Goal: Information Seeking & Learning: Compare options

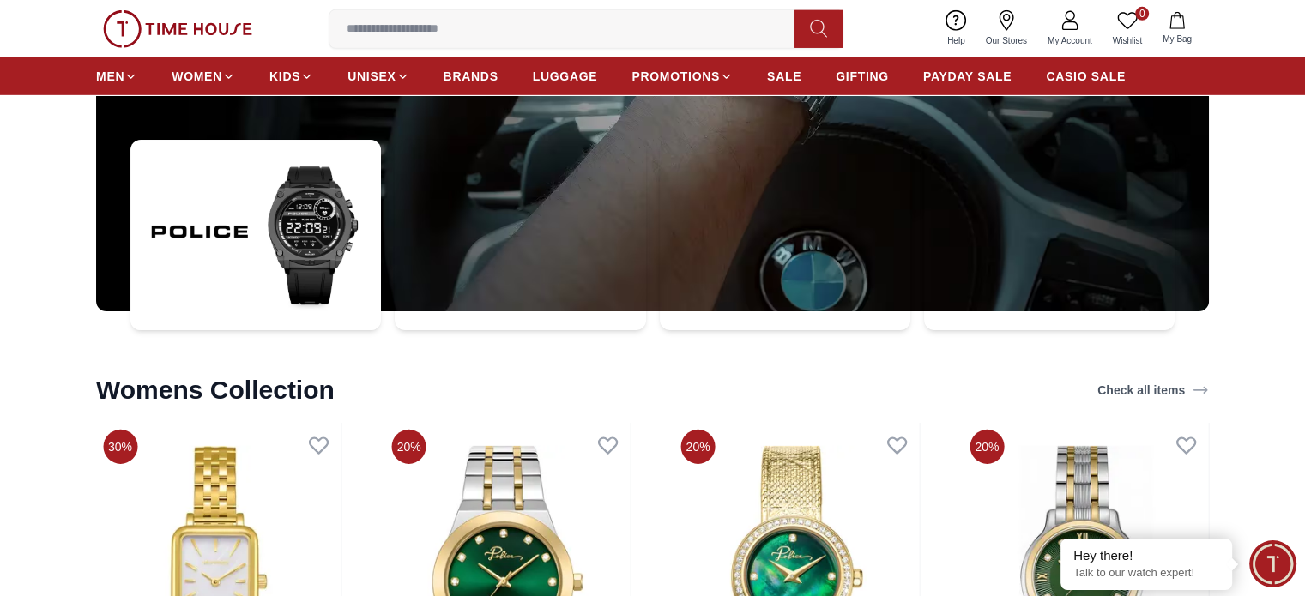
scroll to position [5251, 0]
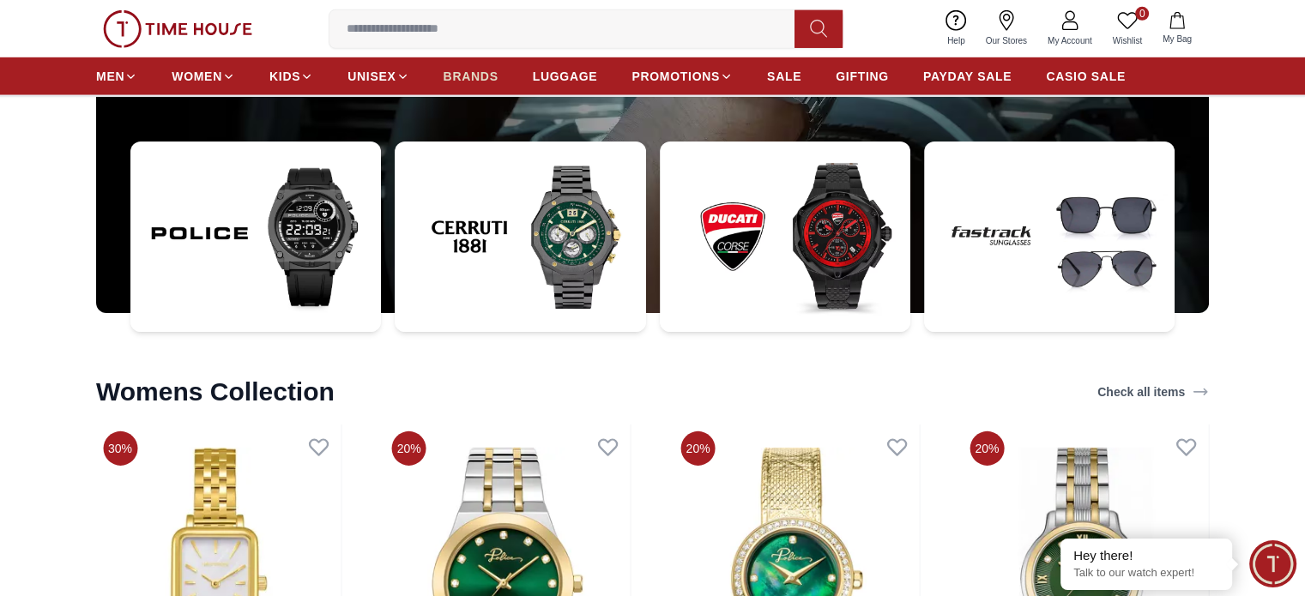
click at [473, 78] on span "BRANDS" at bounding box center [471, 76] width 55 height 17
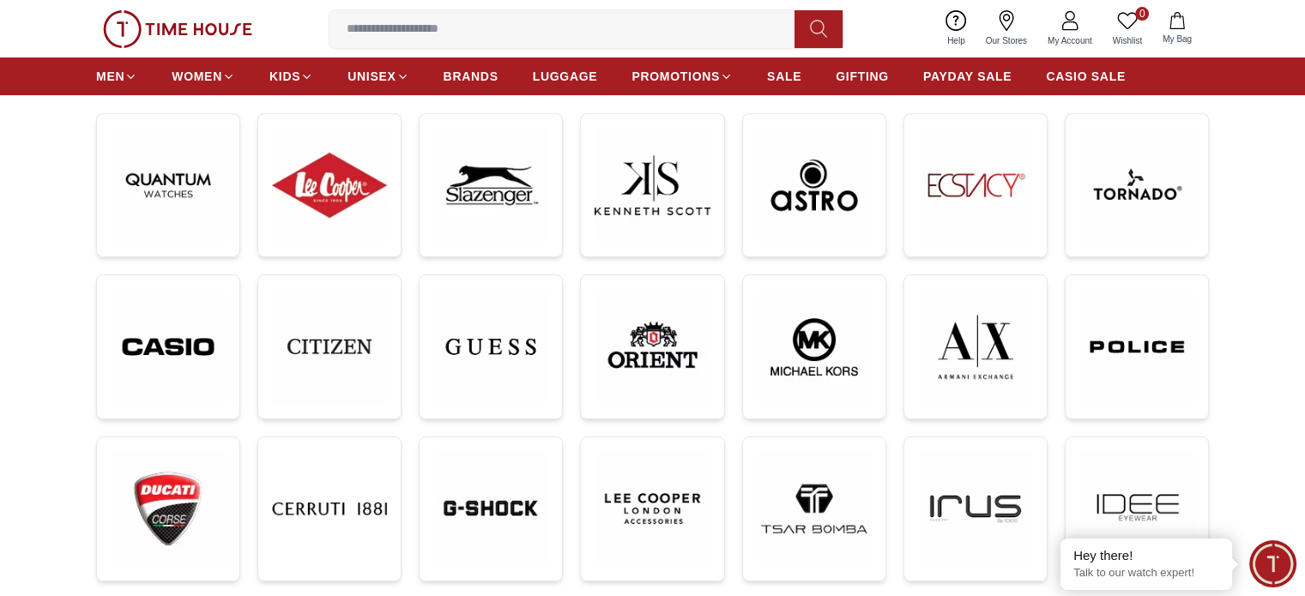
scroll to position [86, 0]
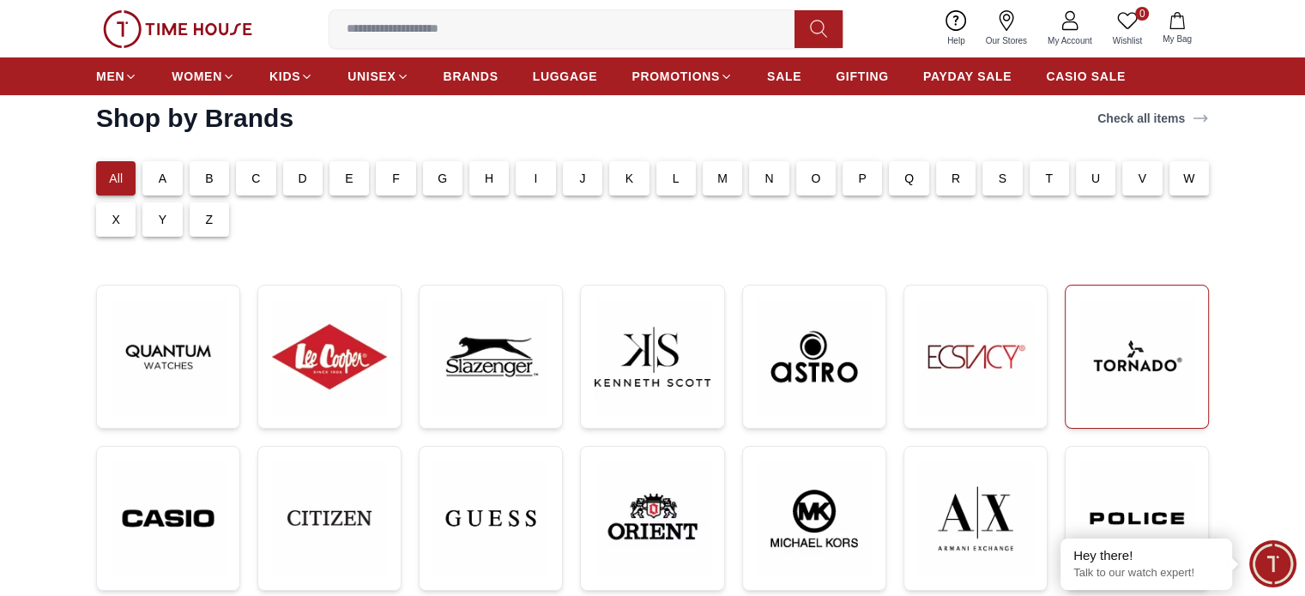
click at [1109, 335] on img at bounding box center [1136, 356] width 115 height 115
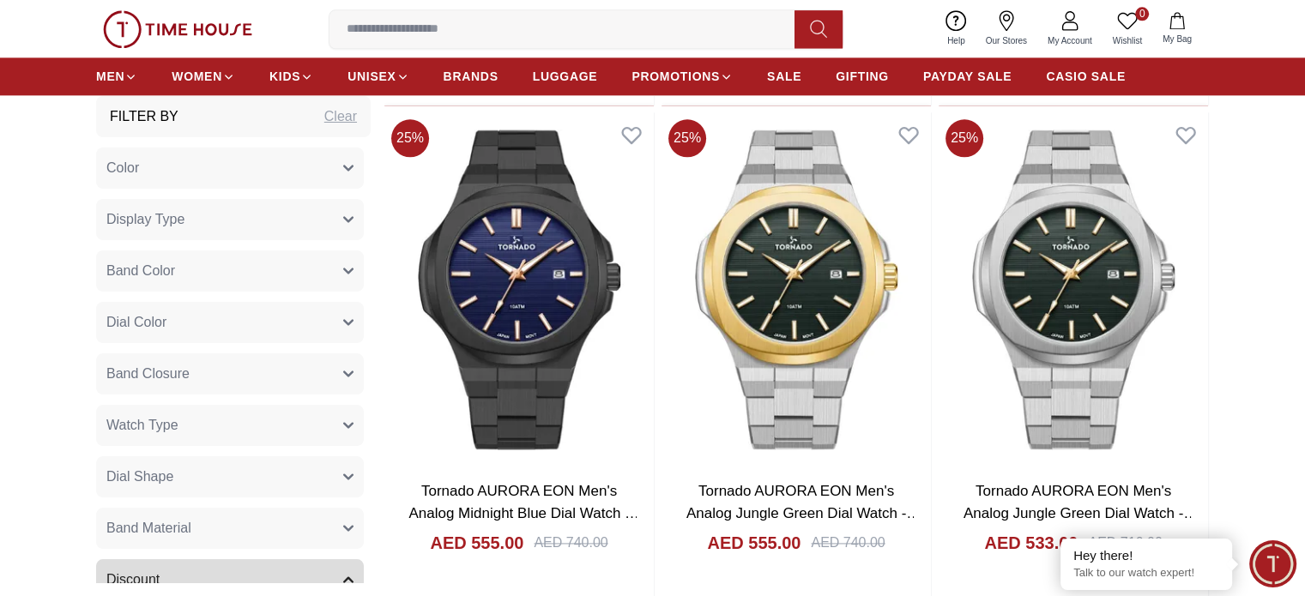
scroll to position [2402, 0]
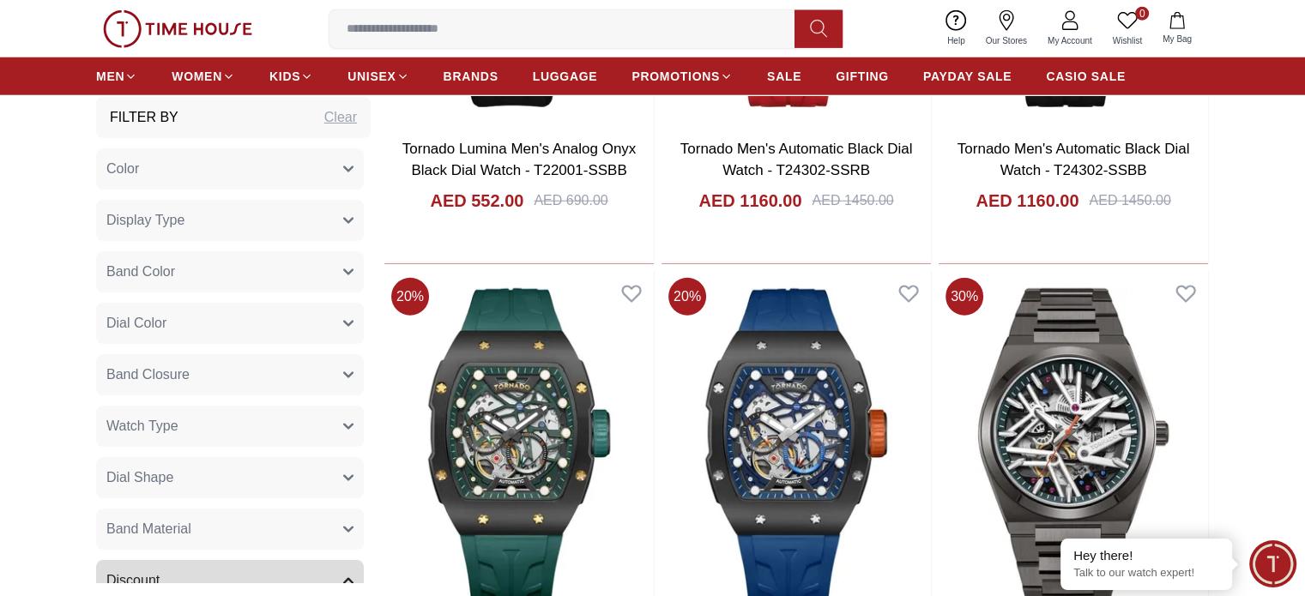
scroll to position [4805, 0]
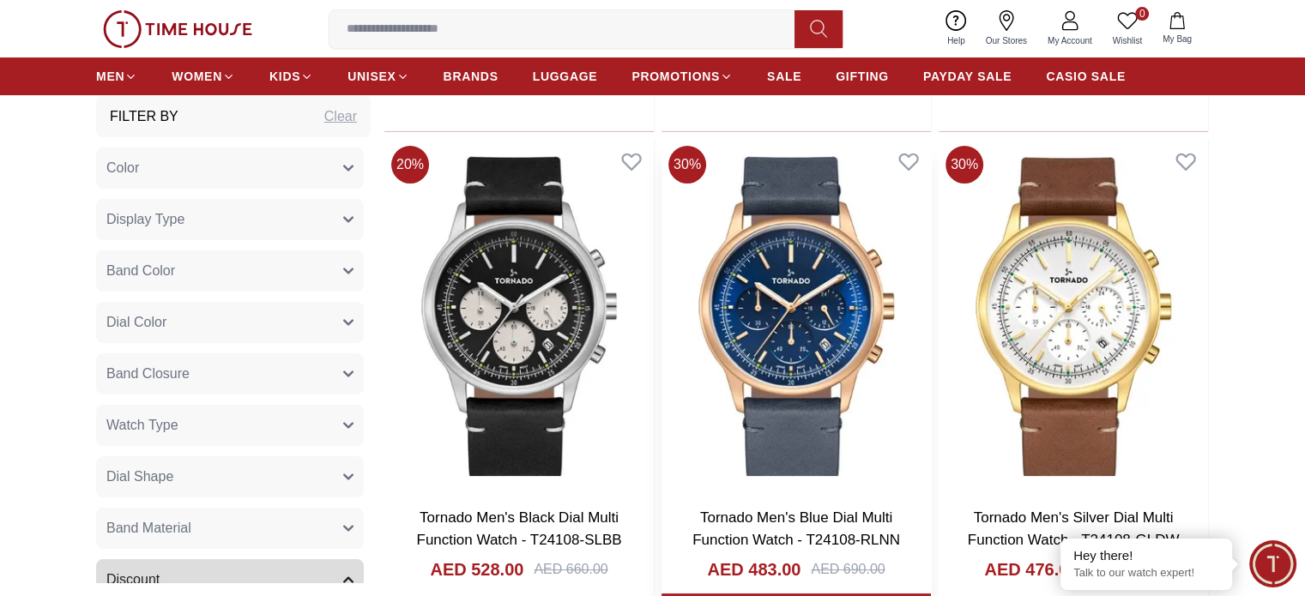
scroll to position [6950, 0]
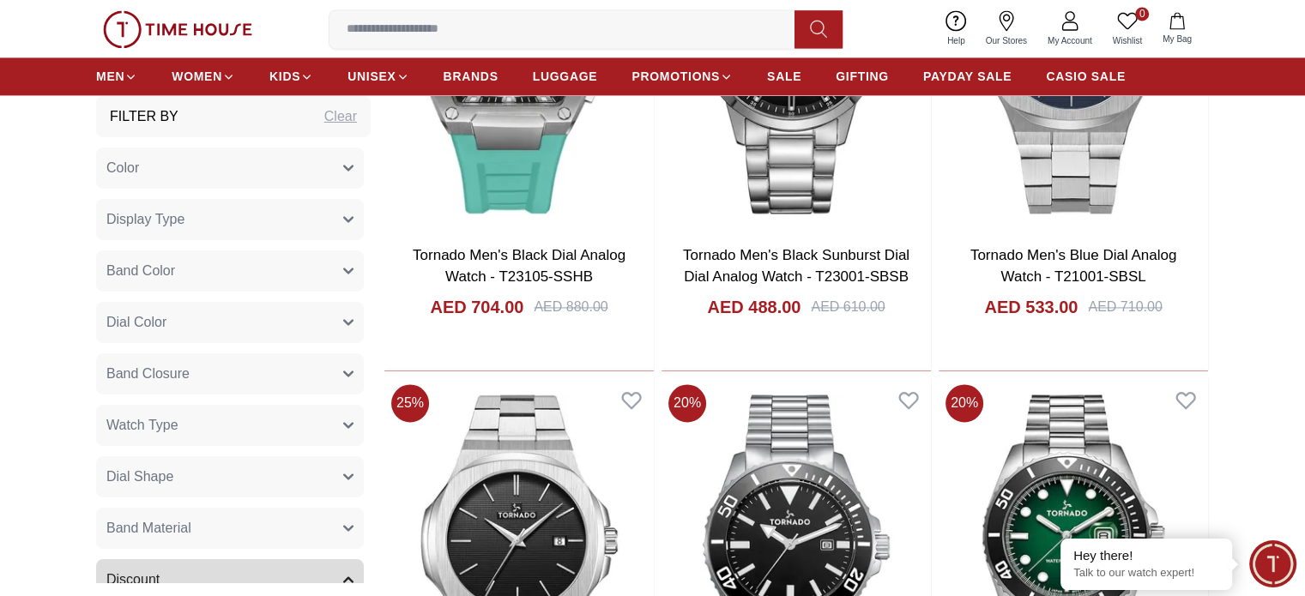
scroll to position [9352, 0]
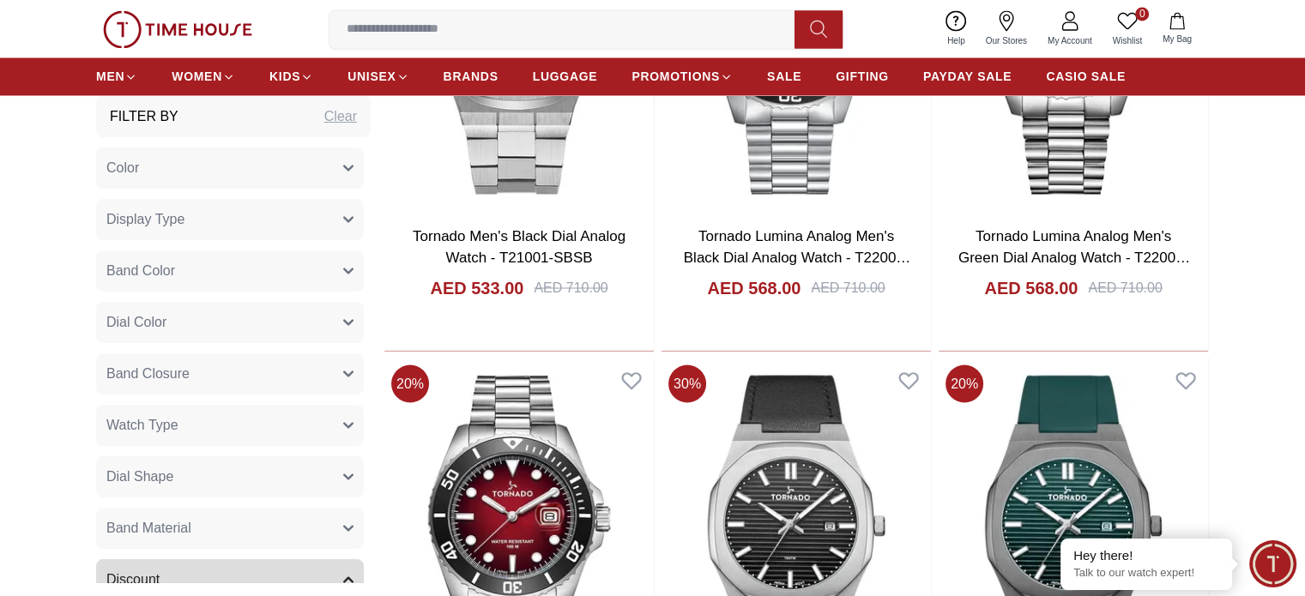
scroll to position [9696, 0]
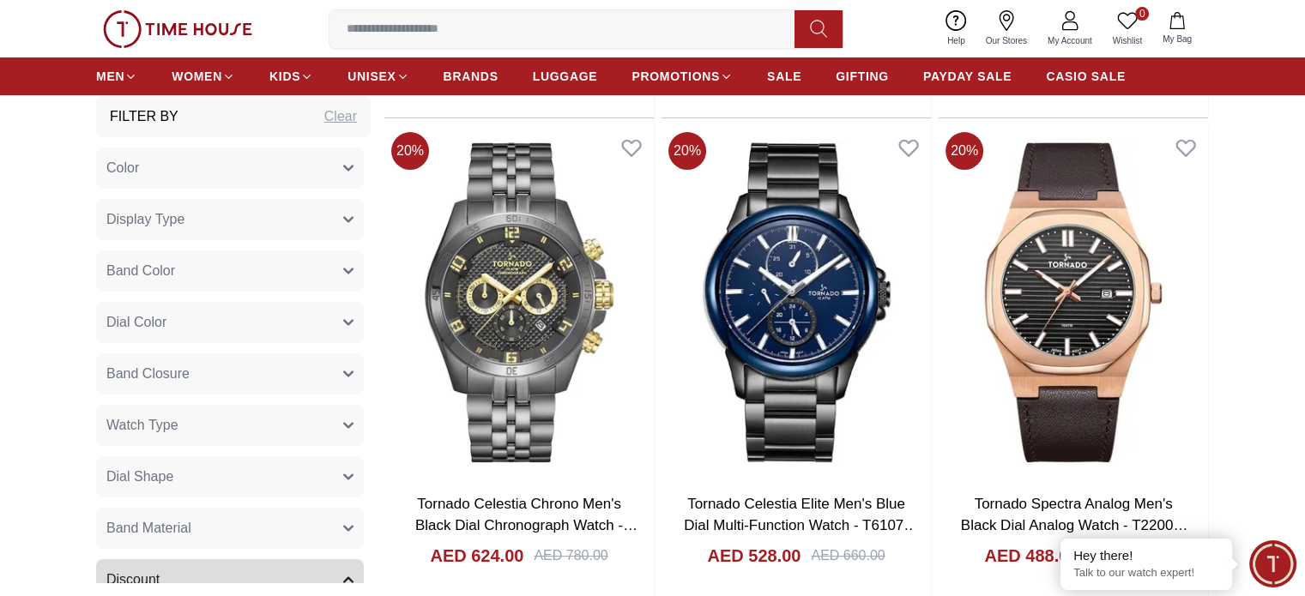
scroll to position [13642, 0]
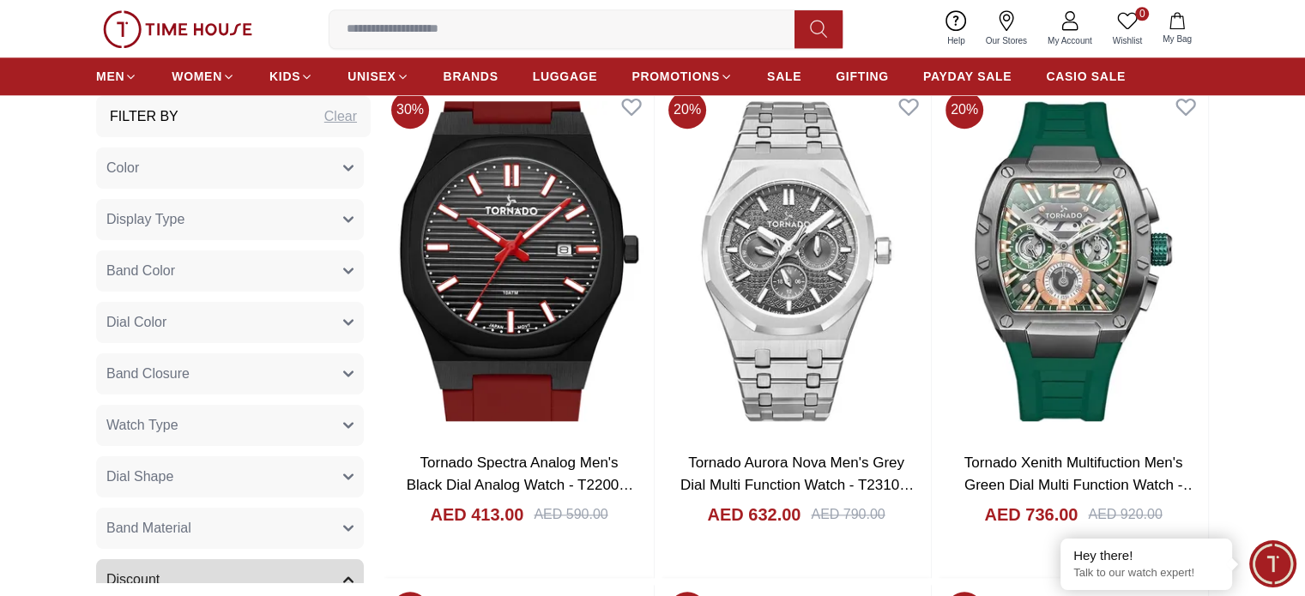
scroll to position [14329, 0]
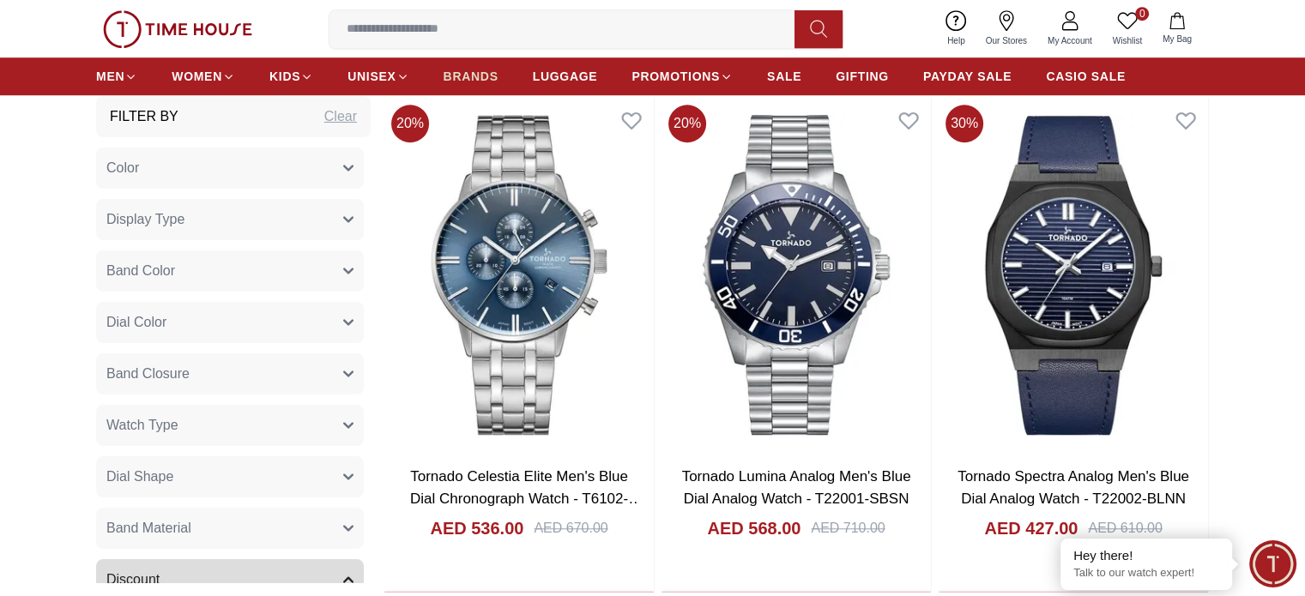
click at [467, 85] on link "BRANDS" at bounding box center [471, 76] width 55 height 31
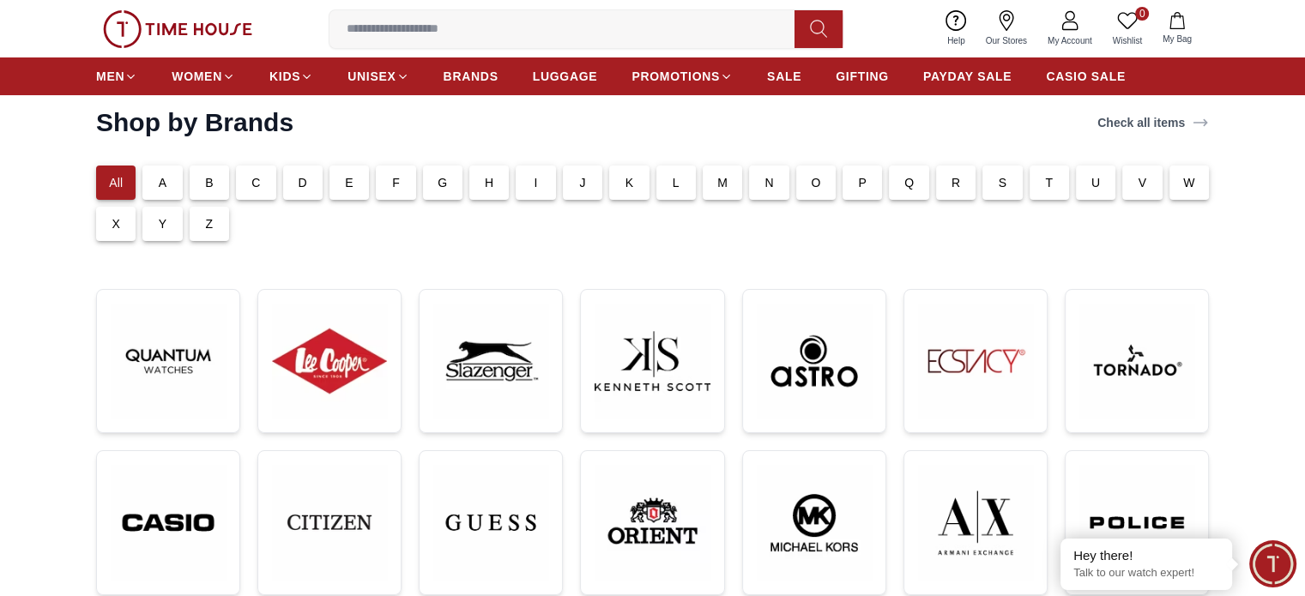
scroll to position [172, 0]
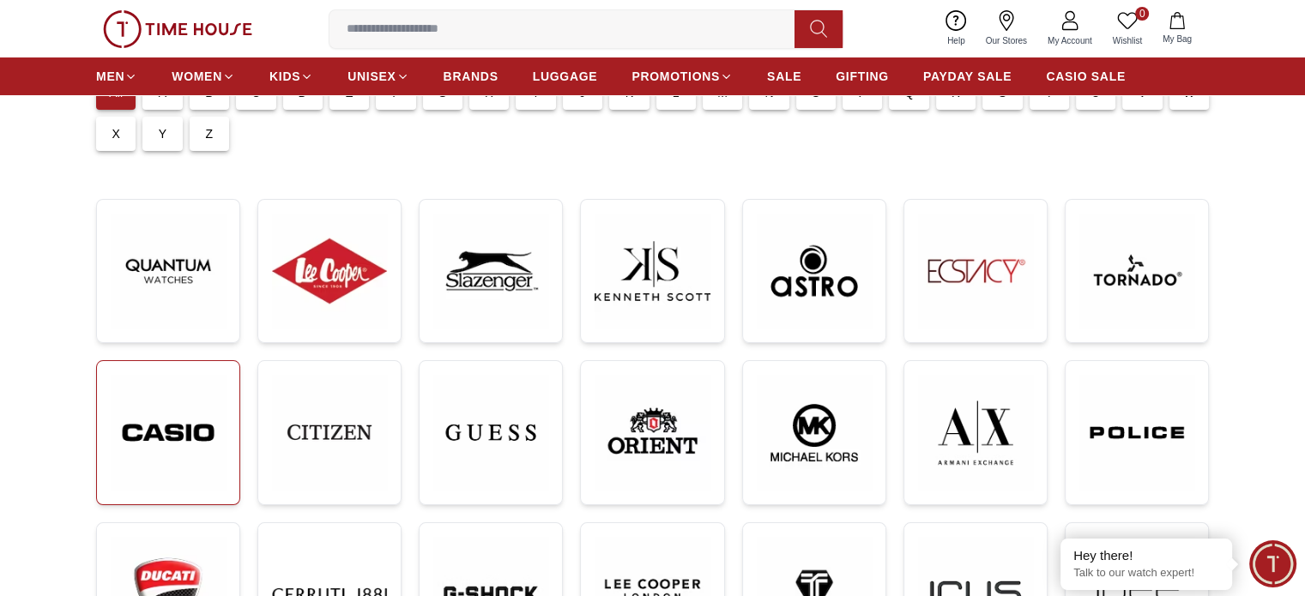
click at [160, 425] on img at bounding box center [168, 433] width 115 height 116
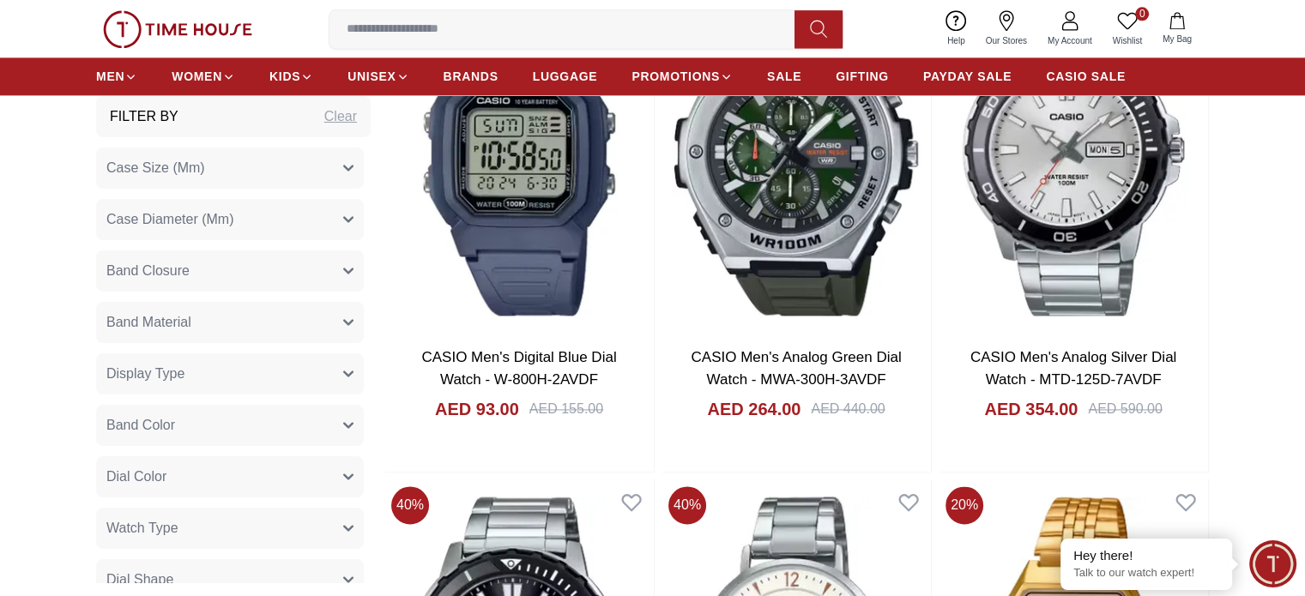
scroll to position [2574, 0]
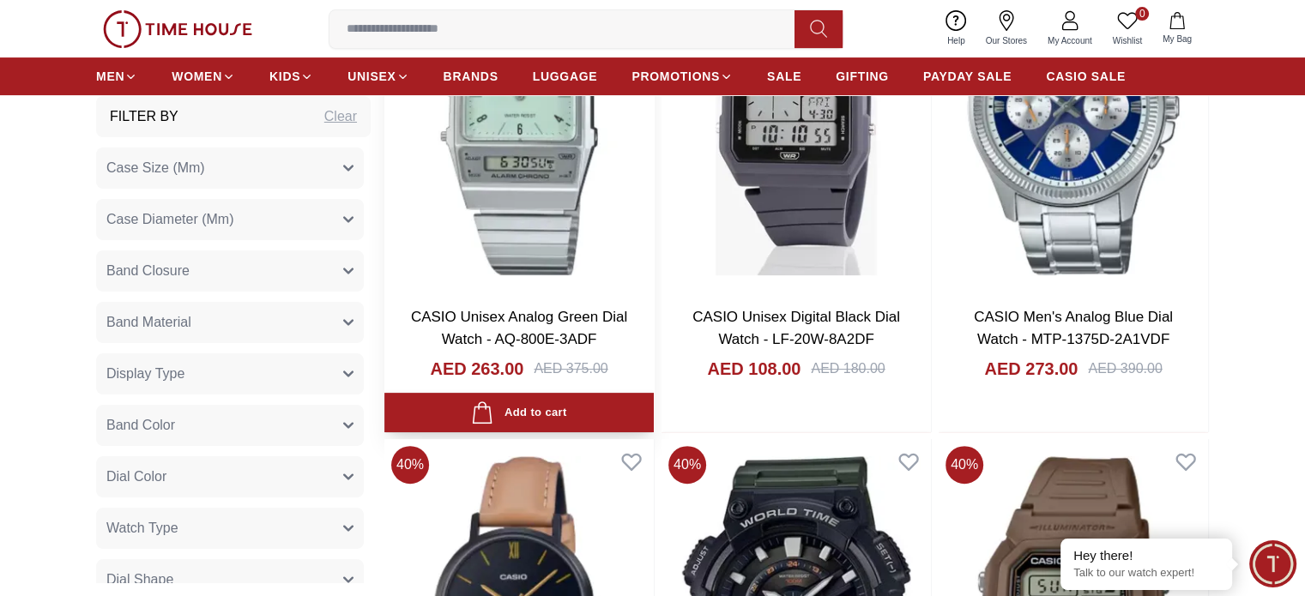
scroll to position [7122, 0]
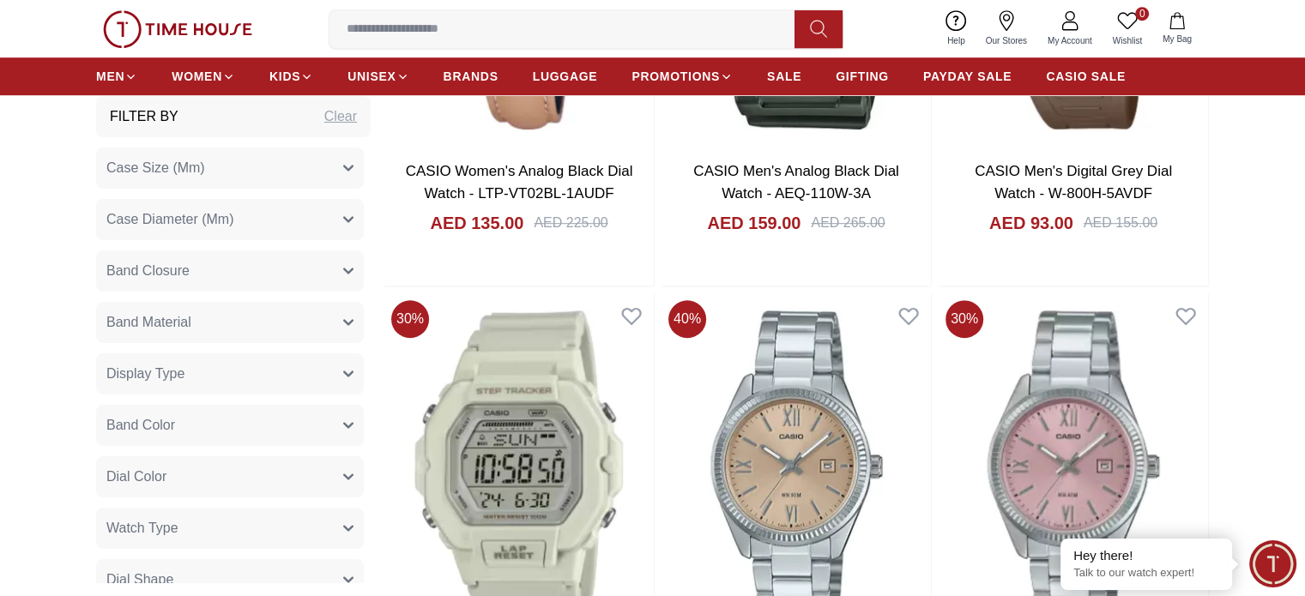
scroll to position [7722, 0]
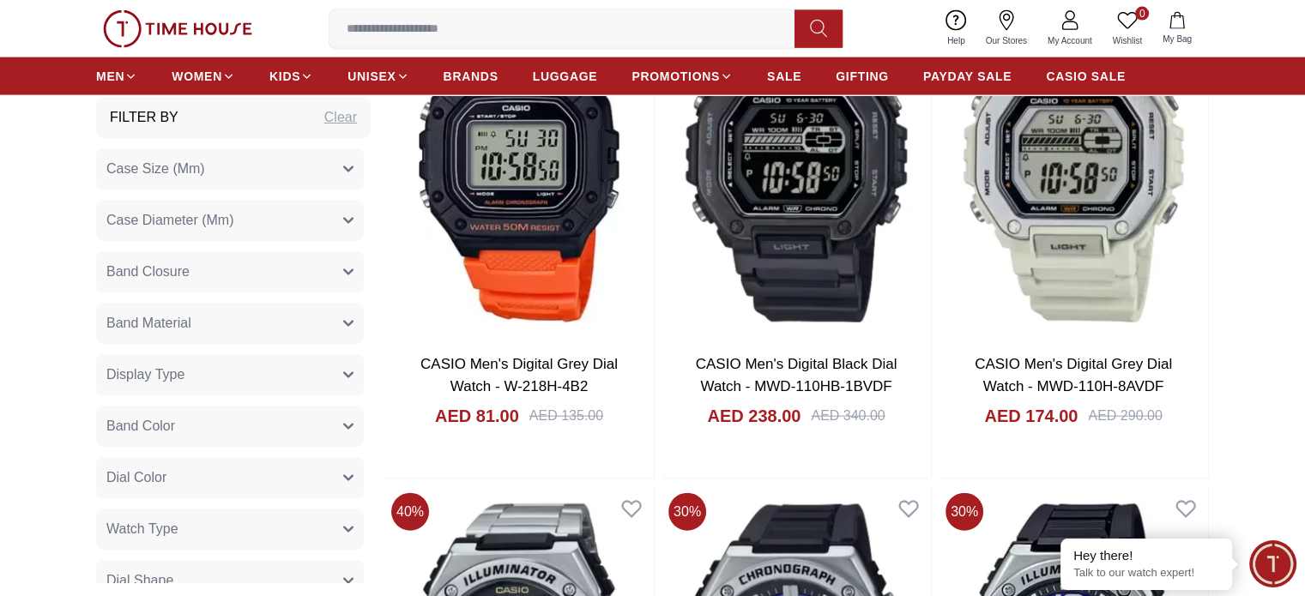
scroll to position [10554, 0]
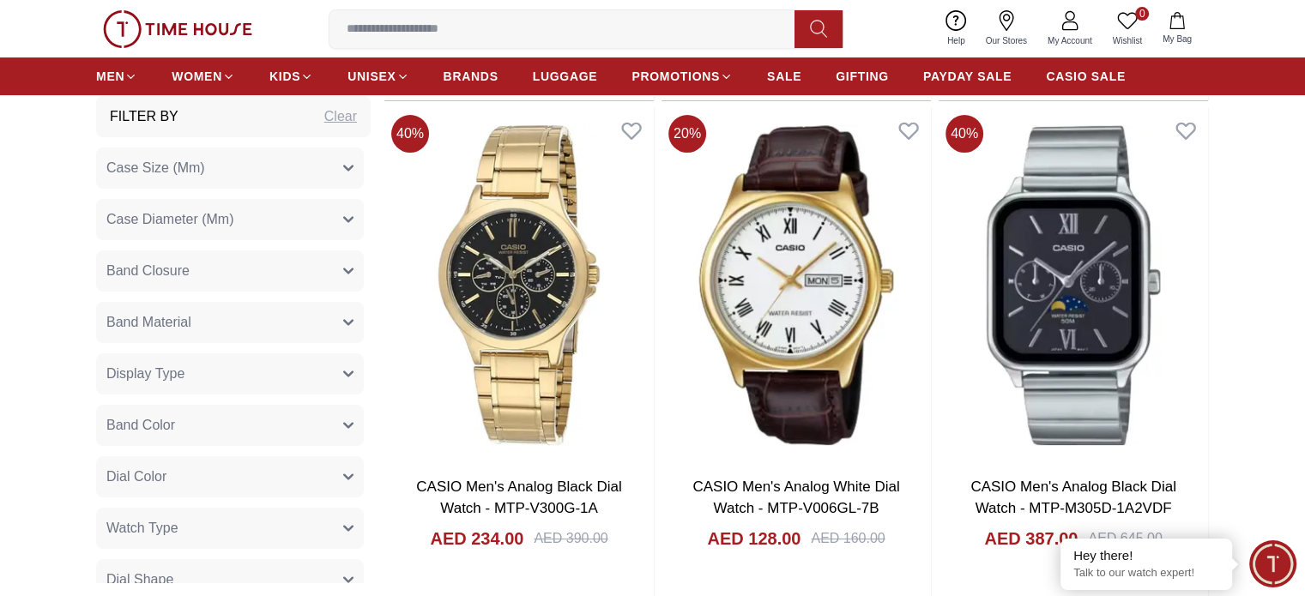
scroll to position [13814, 0]
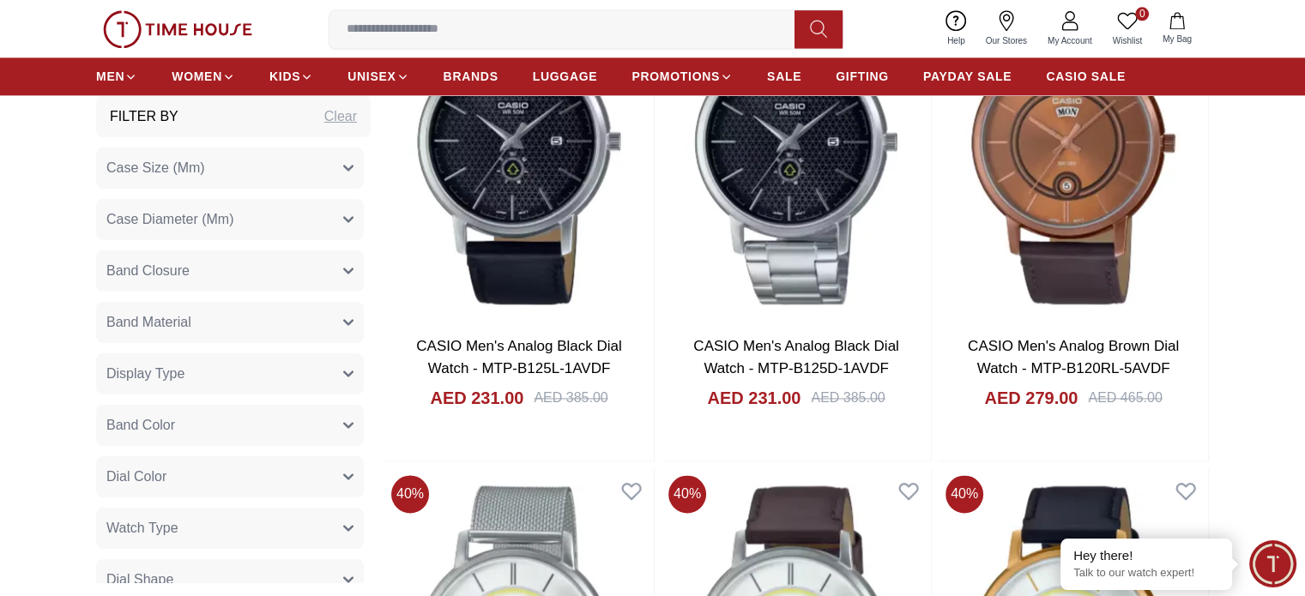
scroll to position [15873, 0]
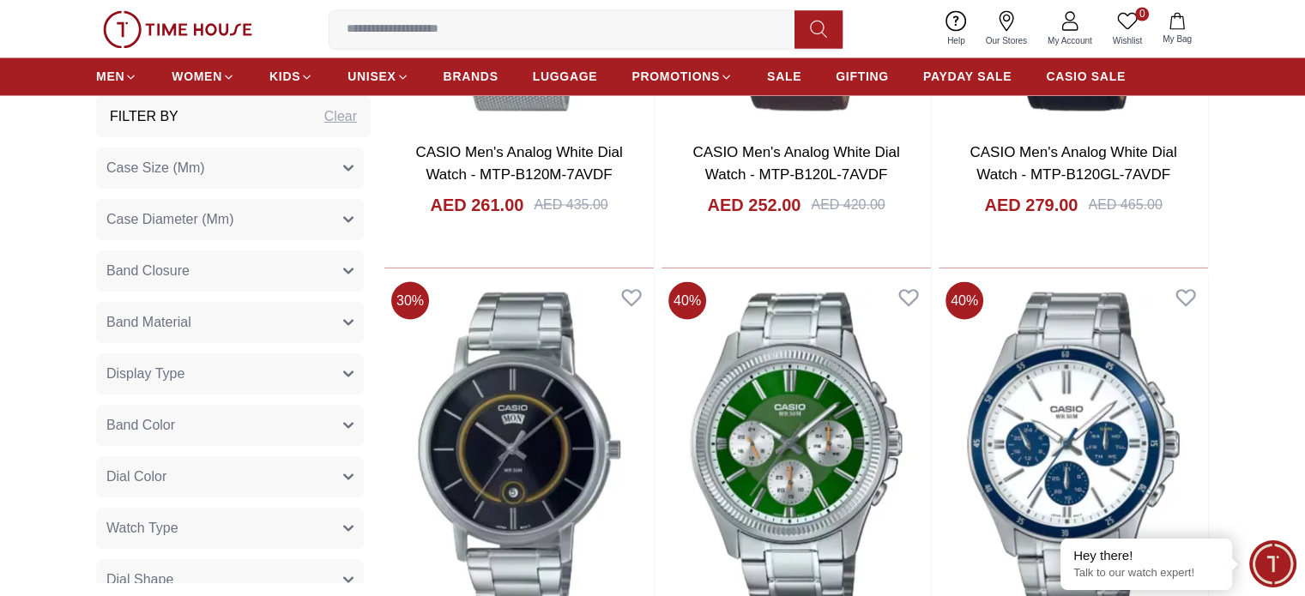
scroll to position [16474, 0]
